Goal: Information Seeking & Learning: Find specific page/section

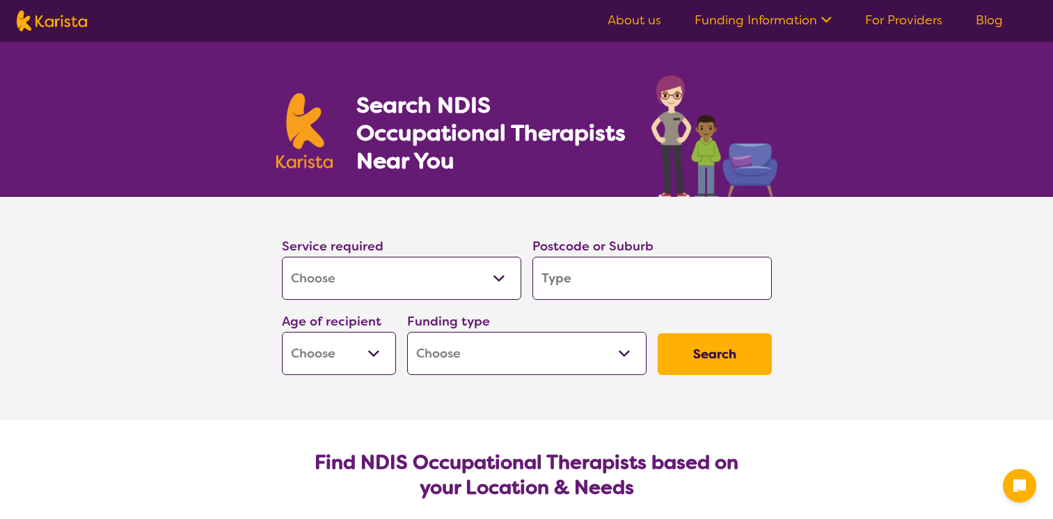
select select "[MEDICAL_DATA]"
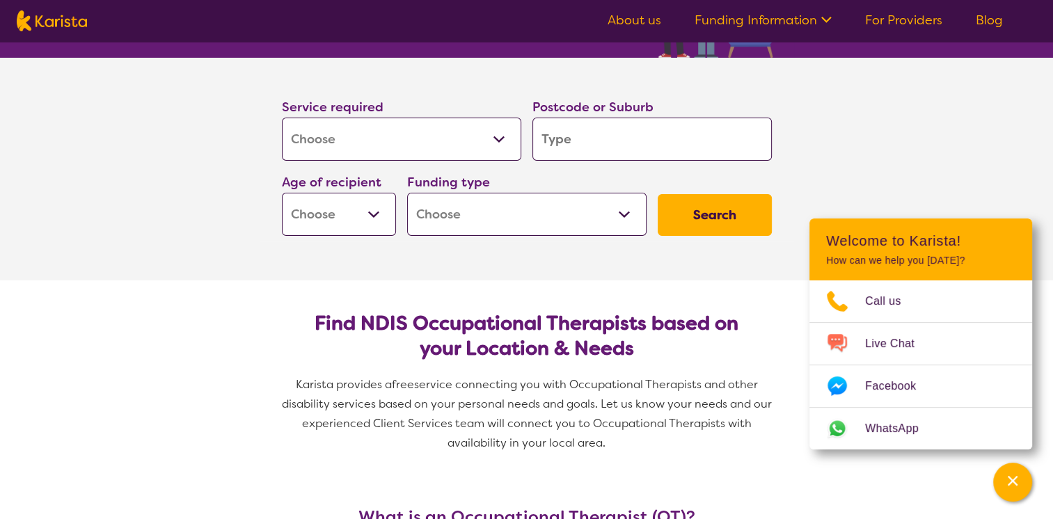
click at [578, 145] on input "search" at bounding box center [651, 139] width 239 height 43
type input "2"
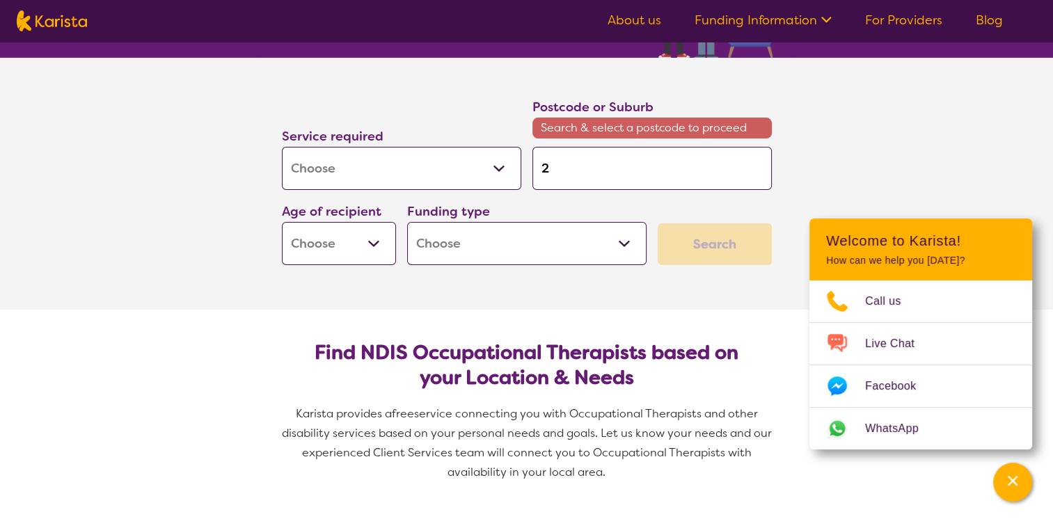
type input "24"
type input "245"
type input "2450"
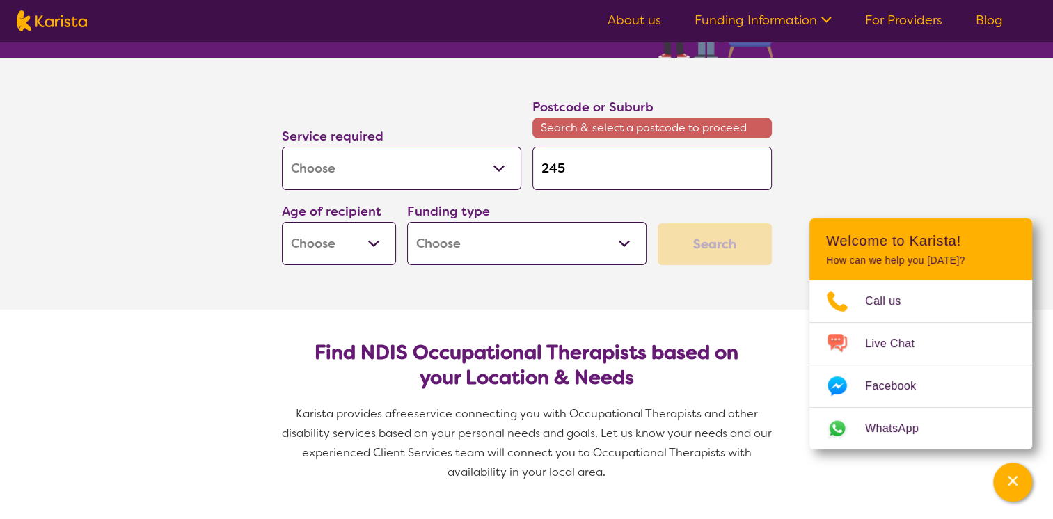
type input "2450"
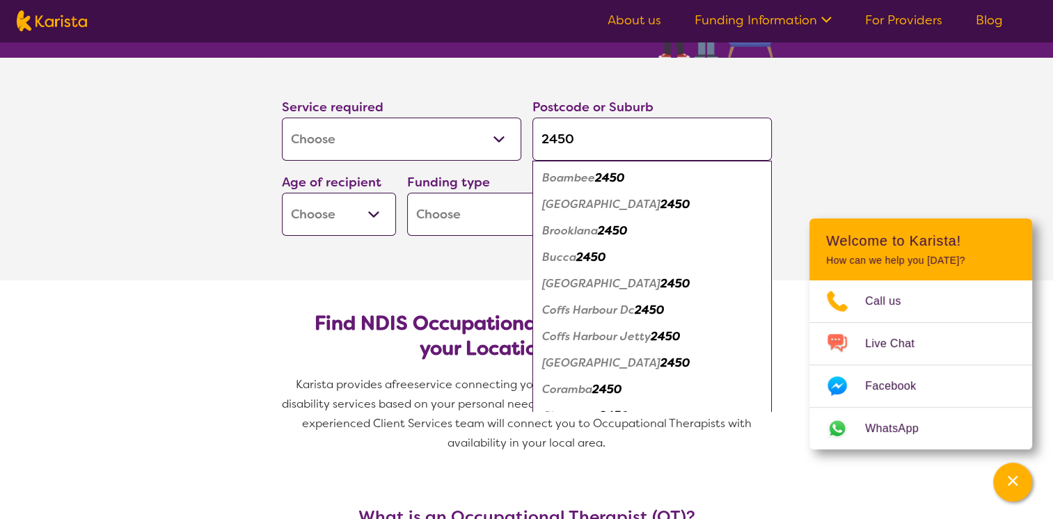
type input "2450"
click at [585, 177] on em "Boambee" at bounding box center [568, 178] width 53 height 15
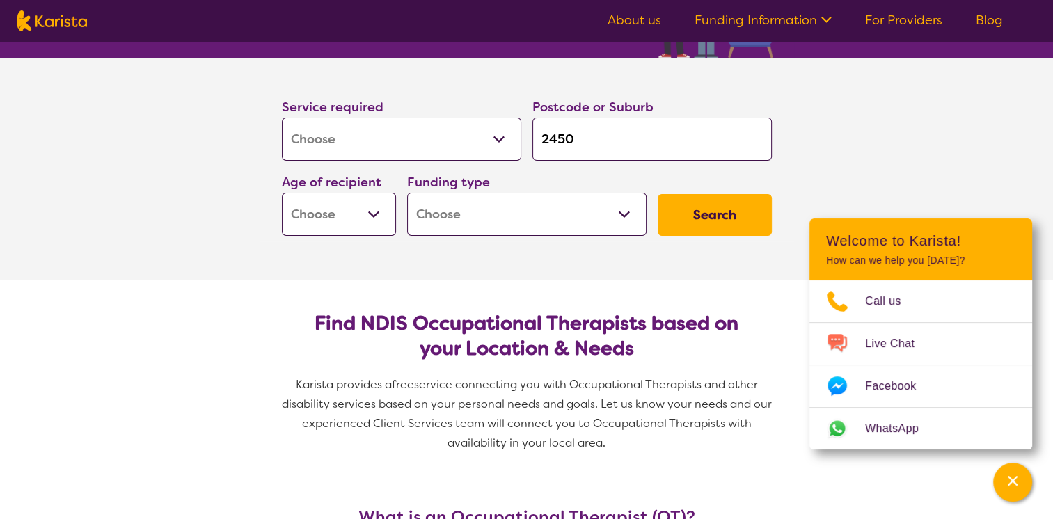
click at [370, 211] on select "Early Childhood - 0 to 9 Child - 10 to 11 Adolescent - 12 to 17 Adult - 18 to 6…" at bounding box center [339, 214] width 114 height 43
select select "AD"
click at [282, 193] on select "Early Childhood - 0 to 9 Child - 10 to 11 Adolescent - 12 to 17 Adult - 18 to 6…" at bounding box center [339, 214] width 114 height 43
select select "AD"
click at [497, 215] on select "Home Care Package (HCP) National Disability Insurance Scheme (NDIS) I don't know" at bounding box center [526, 214] width 239 height 43
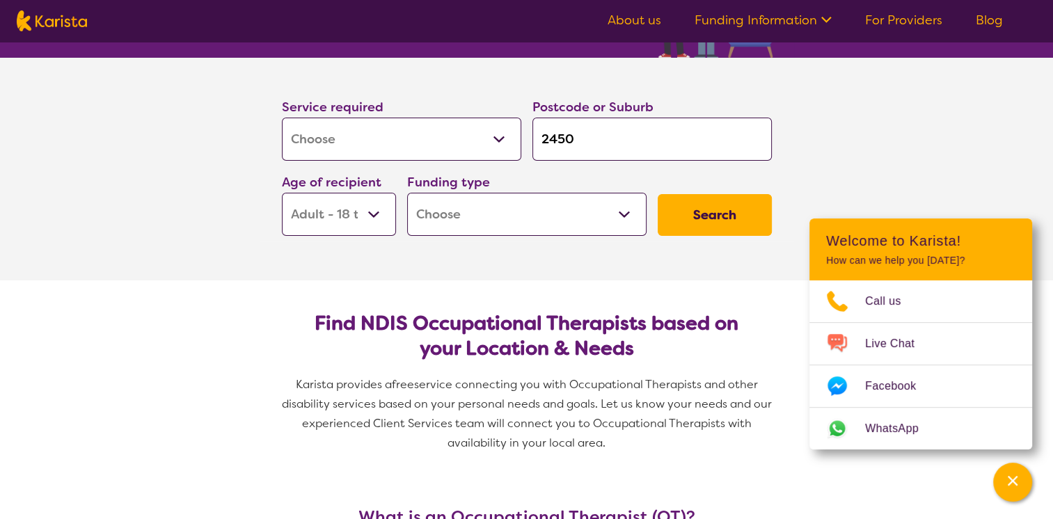
select select "NDIS"
click at [407, 193] on select "Home Care Package (HCP) National Disability Insurance Scheme (NDIS) I don't know" at bounding box center [526, 214] width 239 height 43
select select "NDIS"
click at [724, 206] on button "Search" at bounding box center [715, 215] width 114 height 42
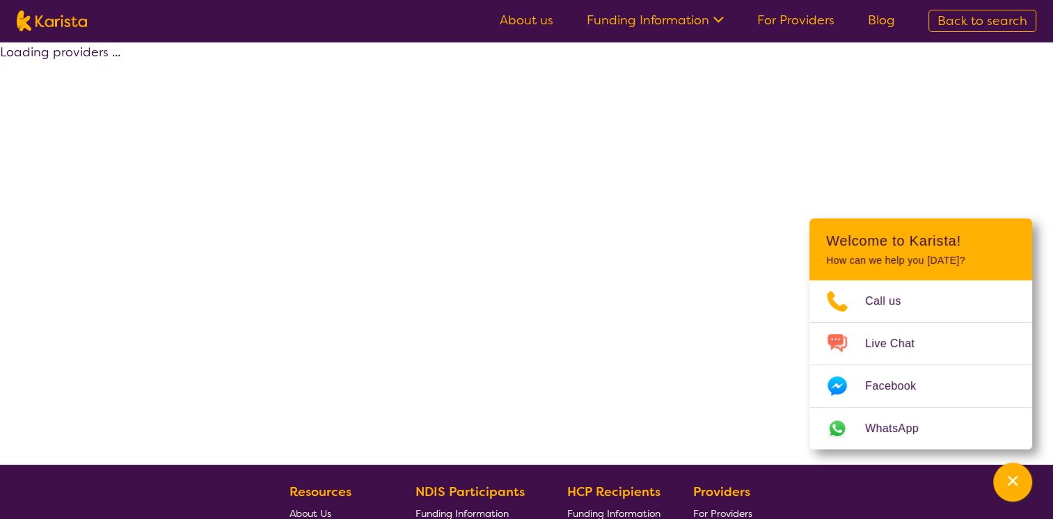
select select "by_score"
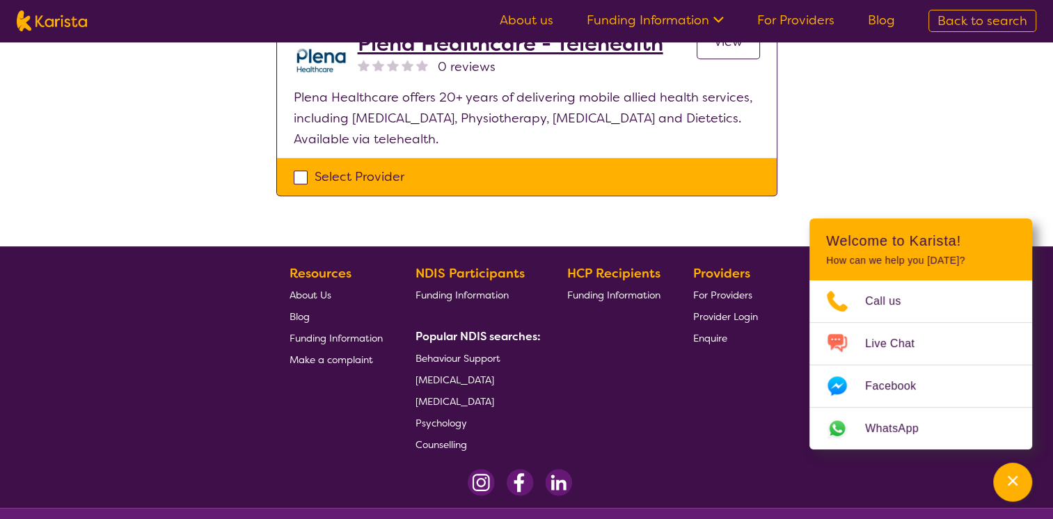
scroll to position [814, 0]
